Goal: Find specific page/section: Find specific page/section

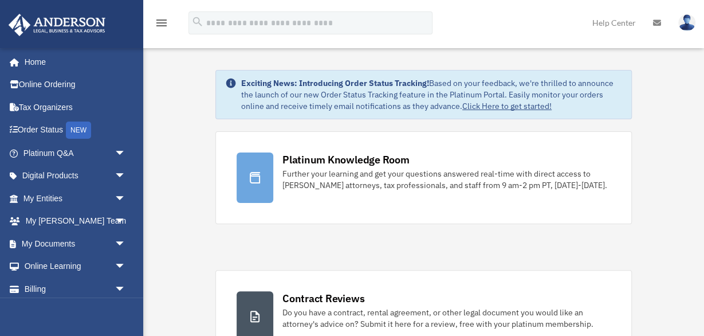
scroll to position [22, 0]
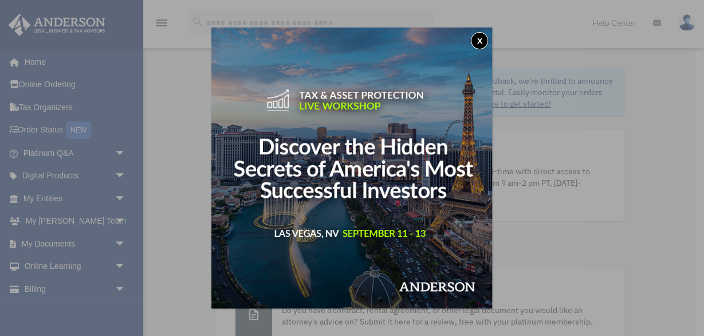
click at [117, 239] on div "x" at bounding box center [352, 168] width 704 height 336
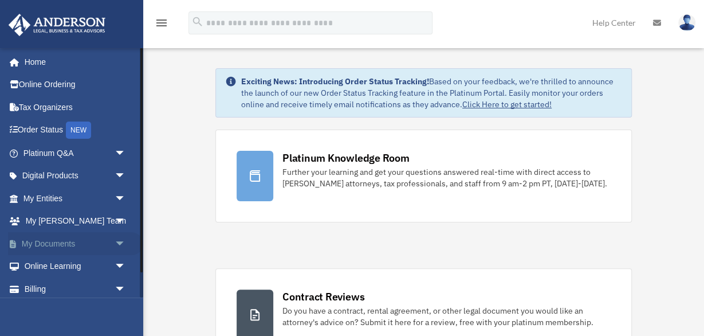
click at [58, 239] on link "My Documents arrow_drop_down" at bounding box center [75, 243] width 135 height 23
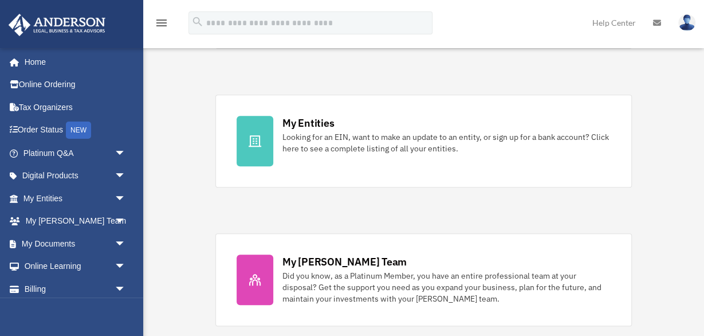
scroll to position [348, 0]
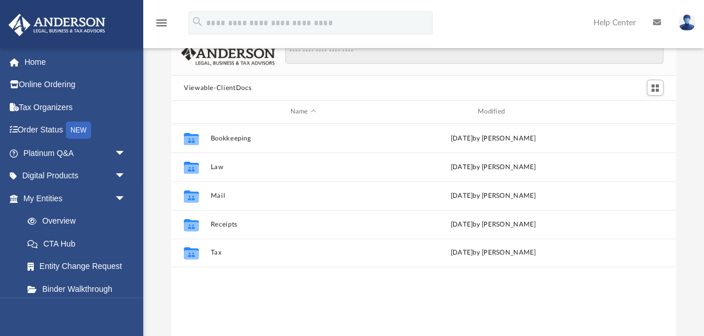
scroll to position [86, 0]
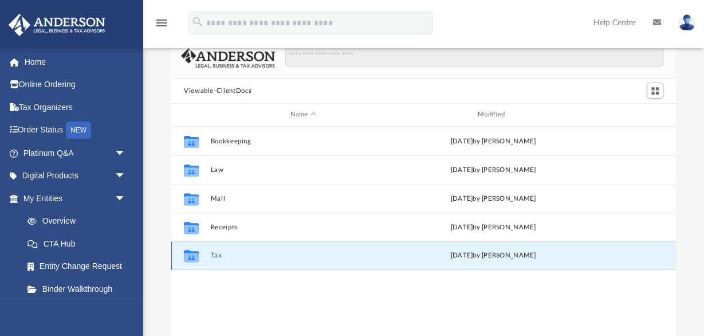
click at [216, 253] on button "Tax" at bounding box center [302, 255] width 185 height 7
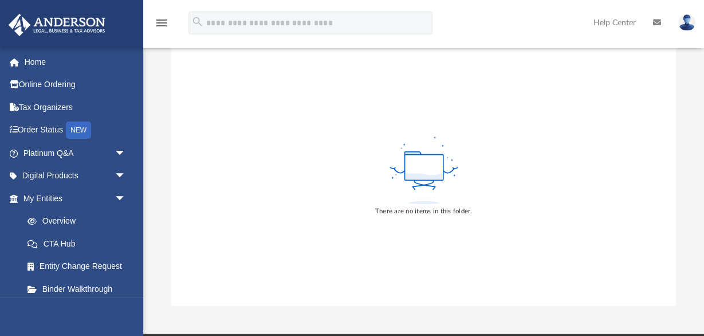
scroll to position [146, 0]
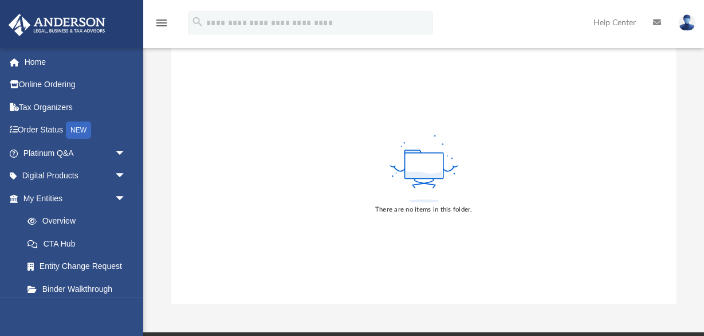
click at [297, 156] on div "There are no items in this folder." at bounding box center [423, 174] width 505 height 260
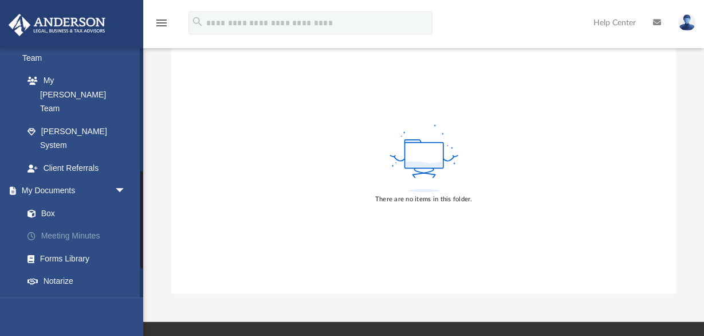
scroll to position [316, 0]
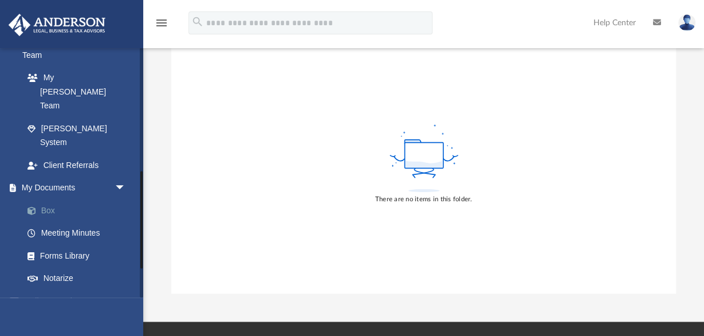
click at [50, 199] on link "Box" at bounding box center [79, 210] width 127 height 23
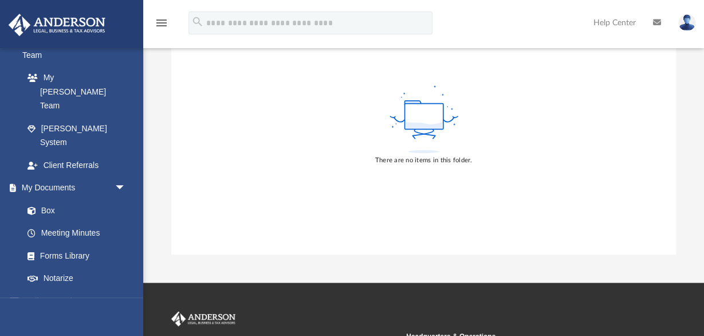
scroll to position [194, 0]
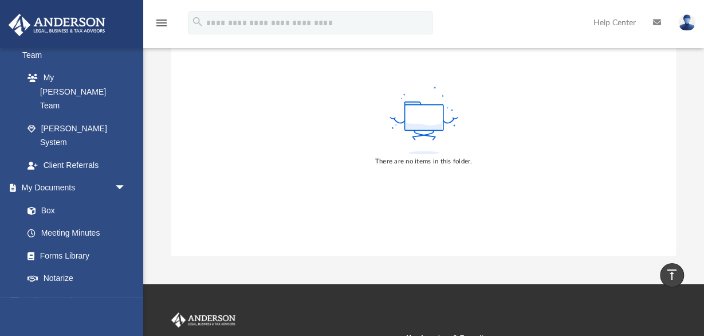
click at [420, 124] on icon at bounding box center [424, 126] width 37 height 6
click at [403, 166] on div "There are no items in this folder." at bounding box center [423, 161] width 97 height 10
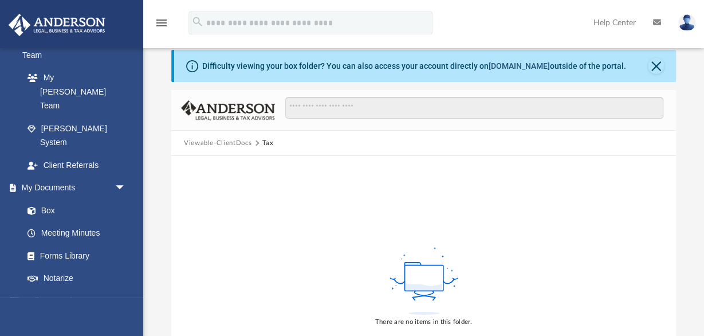
scroll to position [32, 0]
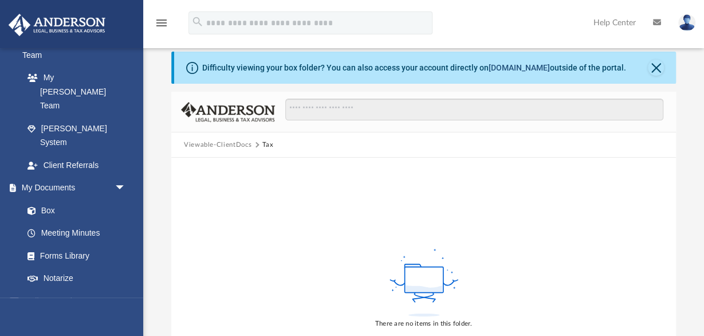
click at [516, 68] on link "box.com" at bounding box center [519, 67] width 61 height 9
click at [311, 192] on div "There are no items in this folder." at bounding box center [423, 288] width 505 height 260
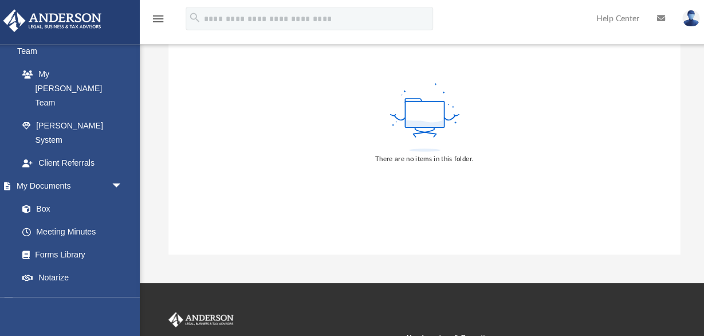
scroll to position [198, 0]
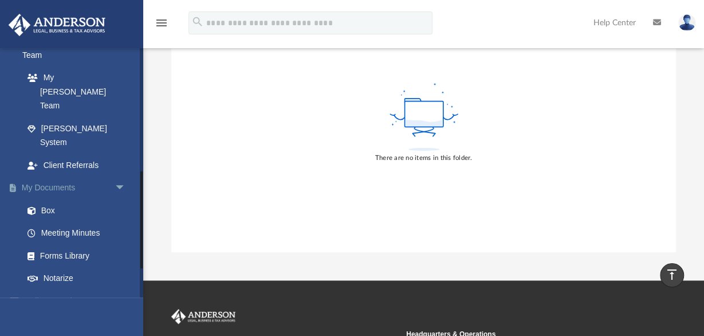
click at [119, 177] on span "arrow_drop_down" at bounding box center [126, 188] width 23 height 23
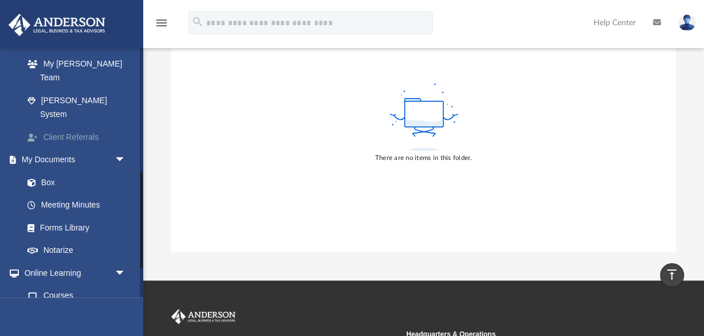
scroll to position [299, 0]
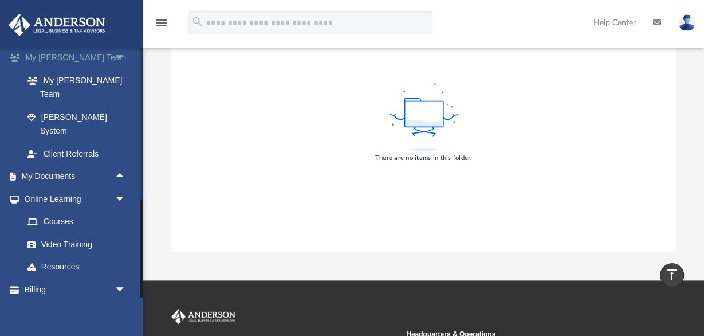
click at [119, 53] on span "arrow_drop_down" at bounding box center [126, 57] width 23 height 23
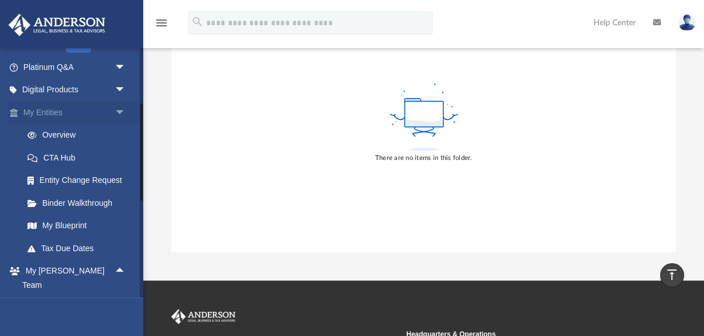
scroll to position [85, 0]
click at [119, 111] on span "arrow_drop_down" at bounding box center [126, 113] width 23 height 23
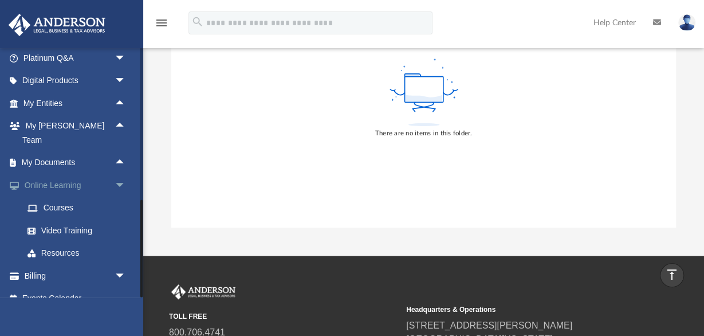
scroll to position [228, 0]
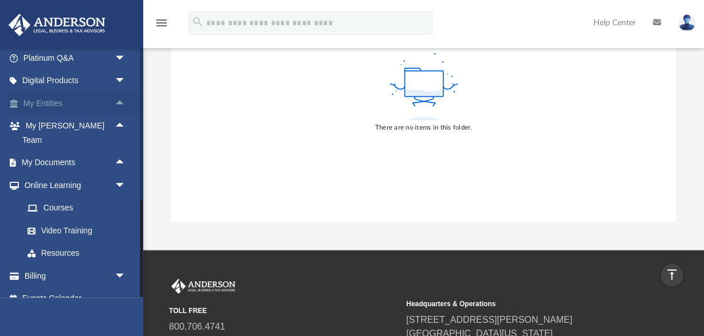
click at [121, 174] on span "arrow_drop_down" at bounding box center [126, 185] width 23 height 23
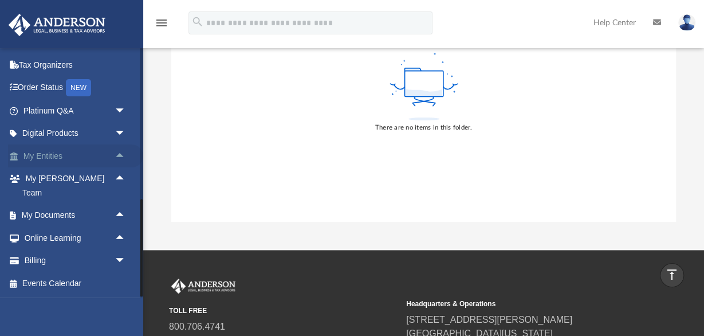
scroll to position [28, 0]
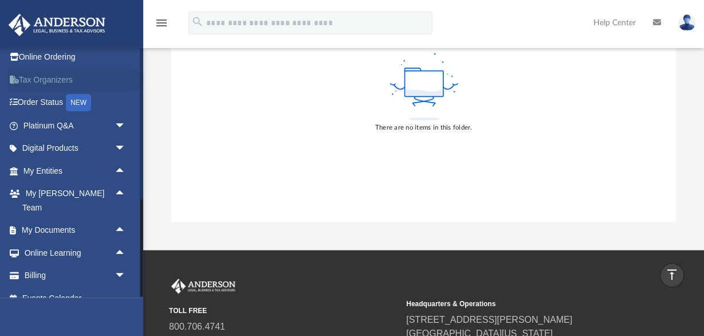
click at [46, 78] on link "Tax Organizers" at bounding box center [75, 79] width 135 height 23
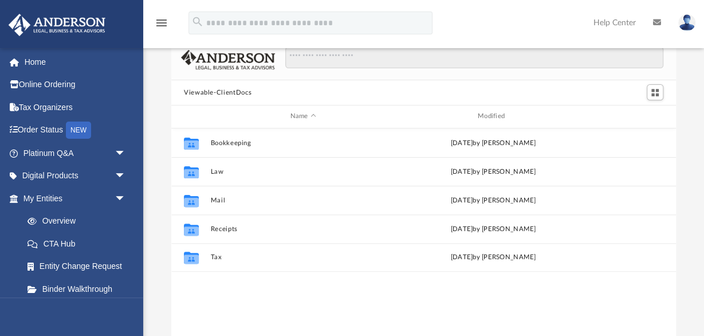
scroll to position [88, 0]
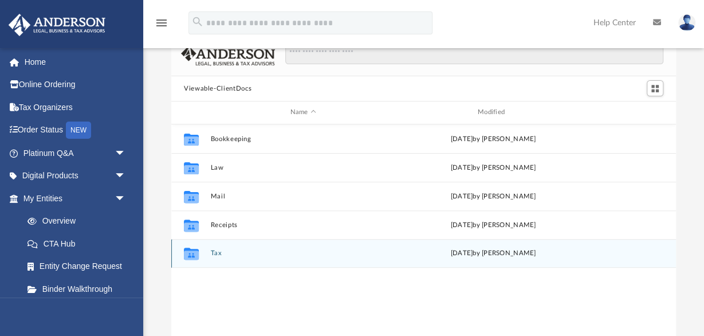
click at [217, 253] on button "Tax" at bounding box center [302, 252] width 185 height 7
